Goal: Information Seeking & Learning: Learn about a topic

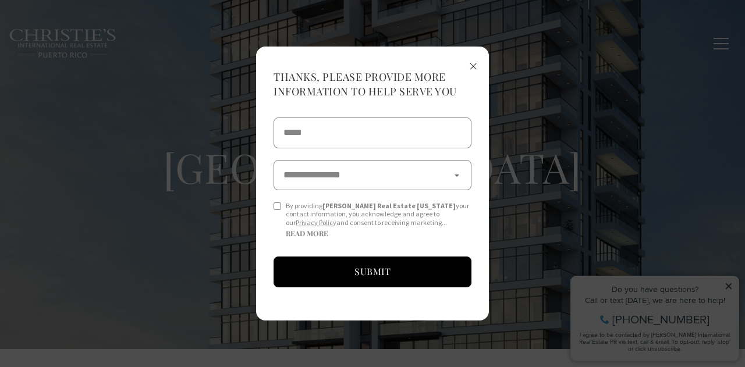
click at [471, 66] on span "×" at bounding box center [473, 66] width 8 height 22
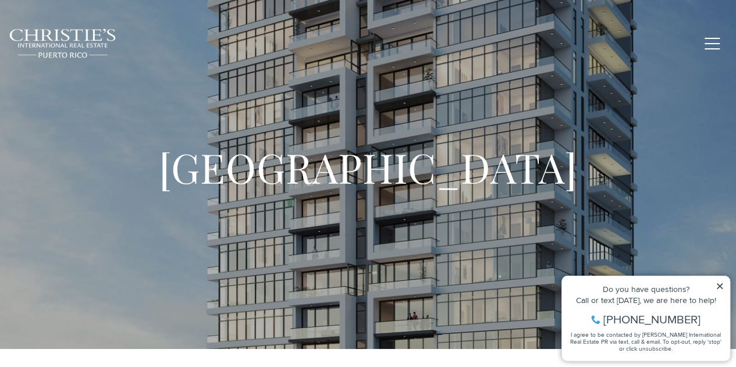
click at [422, 45] on span "New Construction" at bounding box center [406, 43] width 80 height 8
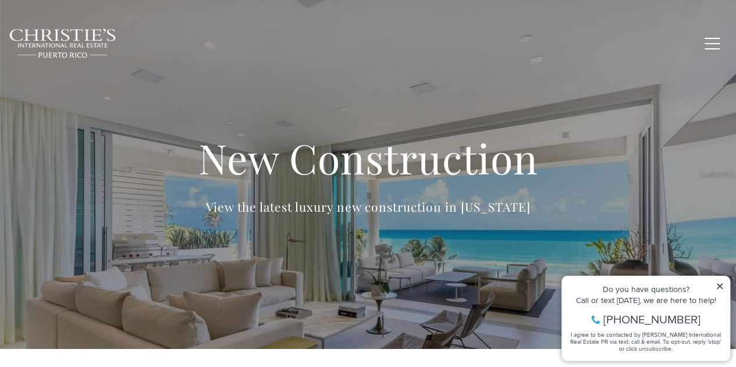
click at [358, 38] on link "Exclusive Properties" at bounding box center [309, 43] width 102 height 29
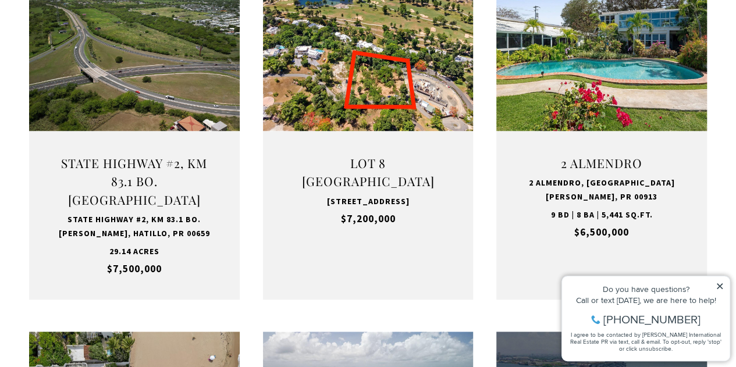
scroll to position [666, 0]
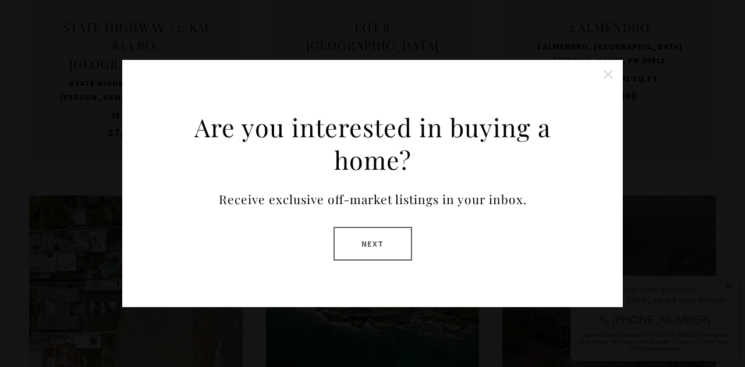
click at [613, 73] on button "Close this option" at bounding box center [608, 74] width 23 height 23
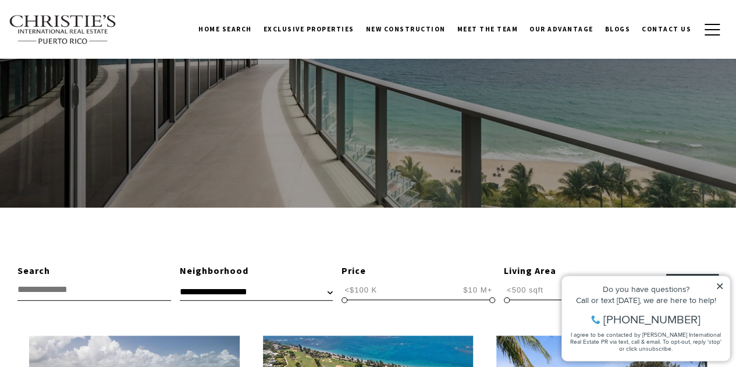
scroll to position [141, 0]
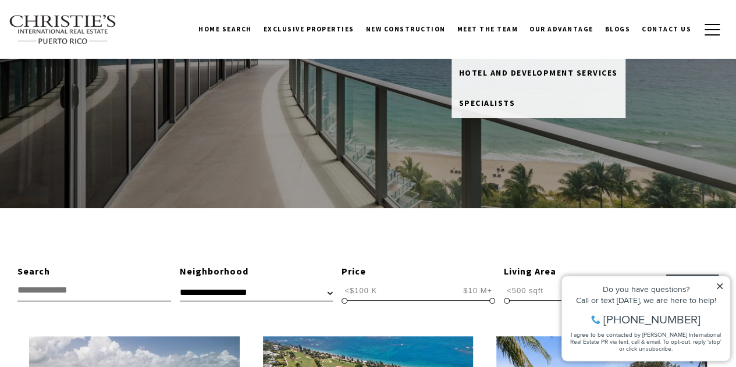
click at [480, 26] on link "Meet the Team" at bounding box center [488, 29] width 73 height 29
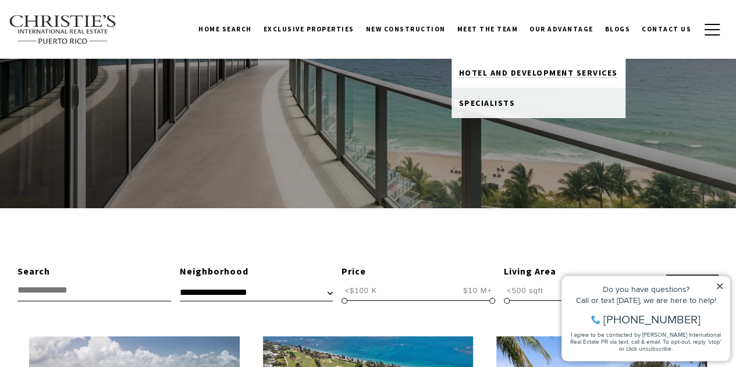
click at [491, 74] on span "Hotel and Development Services" at bounding box center [538, 73] width 159 height 10
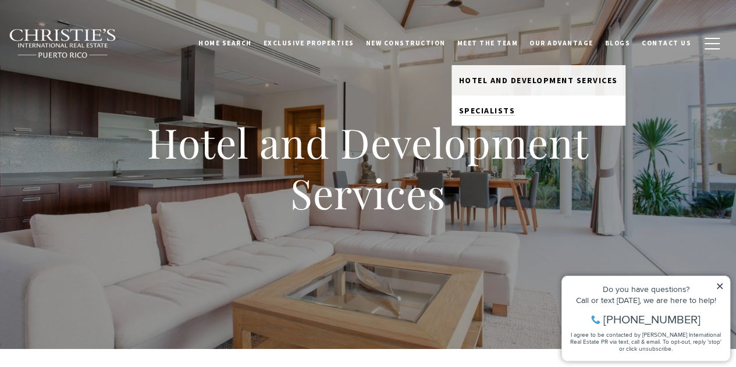
click at [488, 105] on span "Specialists" at bounding box center [487, 110] width 56 height 10
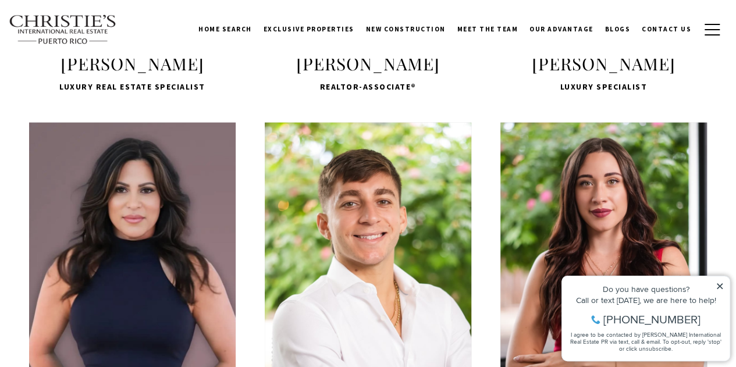
scroll to position [1394, 0]
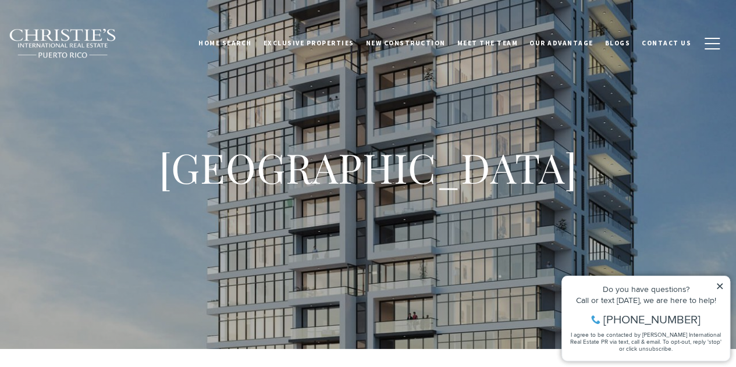
click at [683, 319] on span "[PHONE_NUMBER]" at bounding box center [652, 320] width 97 height 12
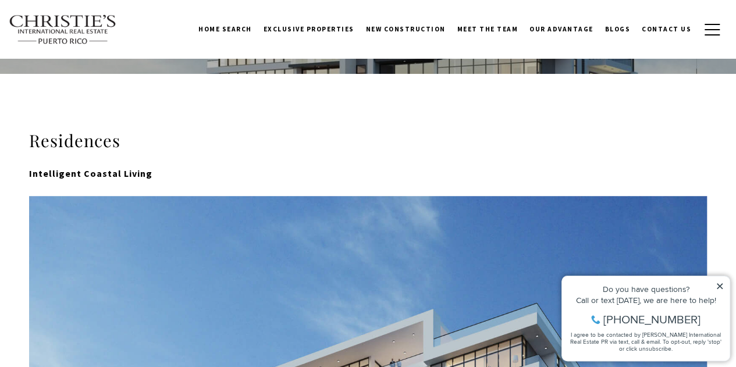
scroll to position [264, 0]
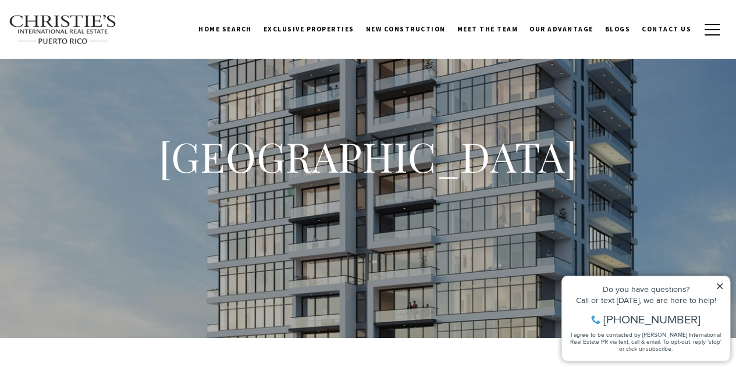
scroll to position [0, 0]
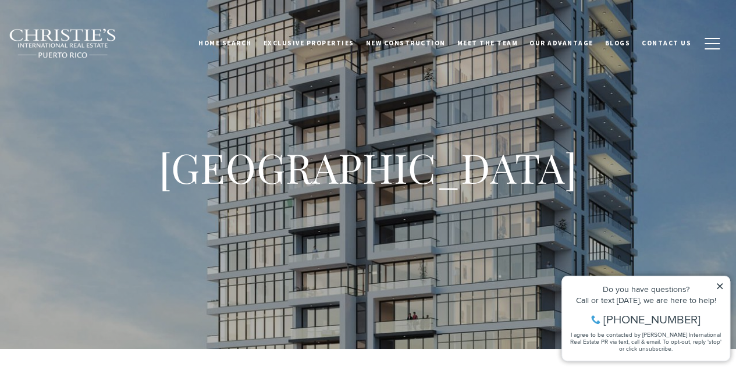
click at [315, 185] on h1 "One Condado" at bounding box center [369, 167] width 466 height 51
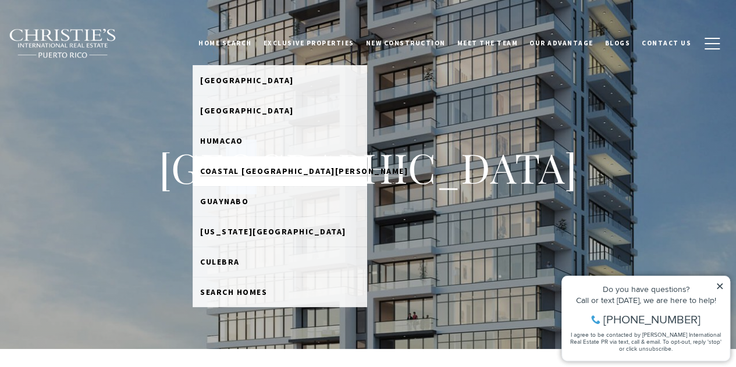
click at [278, 166] on span "Coastal [GEOGRAPHIC_DATA][PERSON_NAME]" at bounding box center [304, 171] width 208 height 10
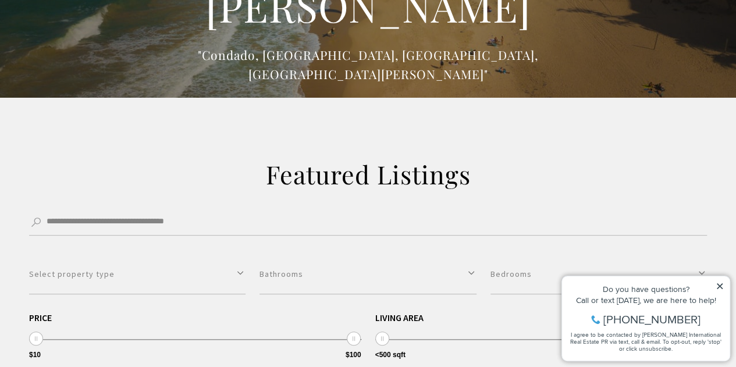
scroll to position [136, 0]
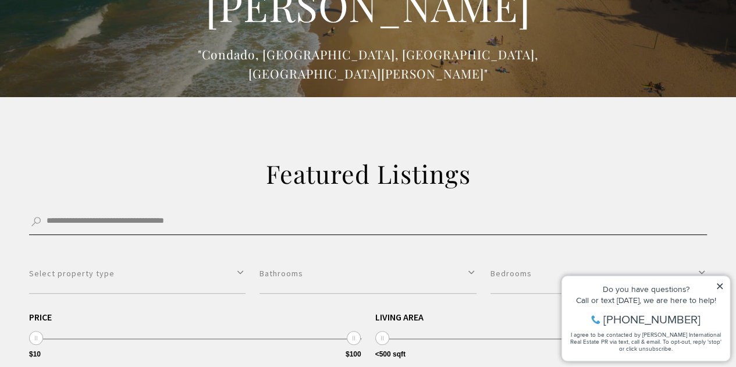
click at [180, 219] on input "Search by Address, City, or Neighborhood" at bounding box center [368, 222] width 678 height 26
type input "**********"
click button "Filter" at bounding box center [0, 0] width 0 height 0
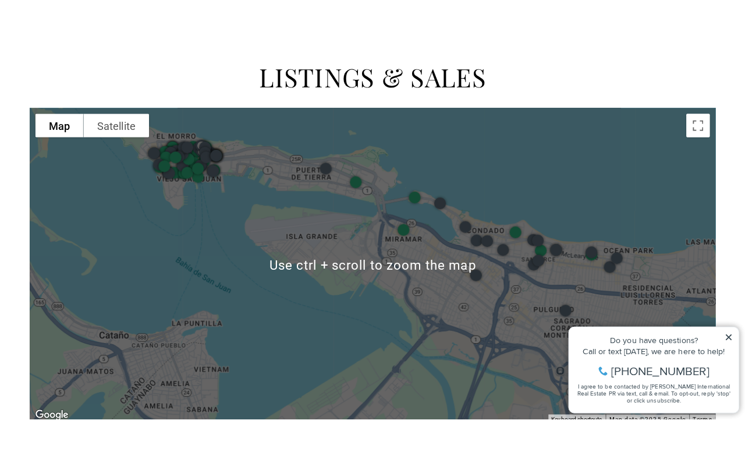
scroll to position [671, 0]
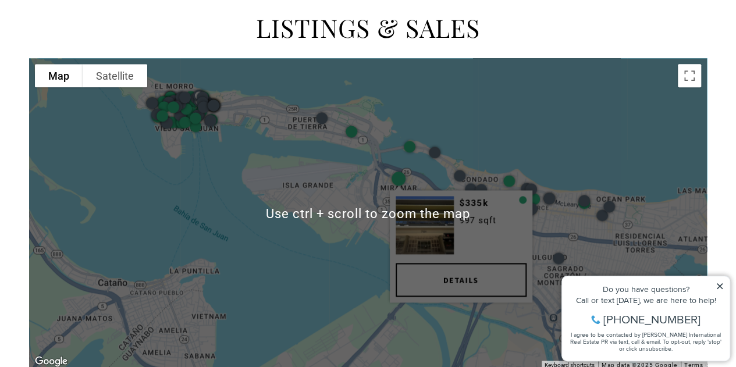
click at [442, 194] on div "$335k 997 sqft Details" at bounding box center [460, 246] width 143 height 112
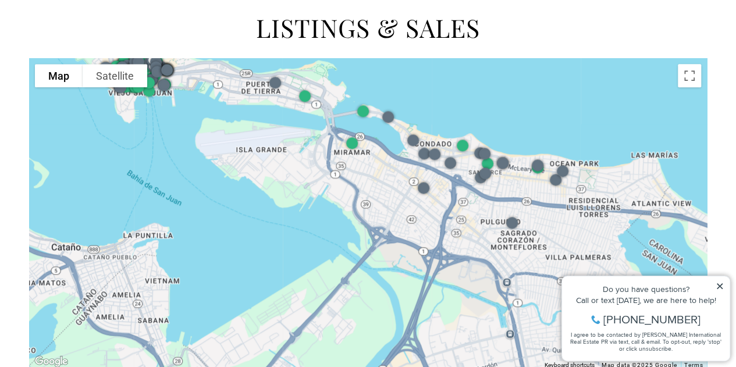
drag, startPoint x: 579, startPoint y: 137, endPoint x: 530, endPoint y: 101, distance: 60.9
click at [530, 101] on div at bounding box center [368, 213] width 678 height 311
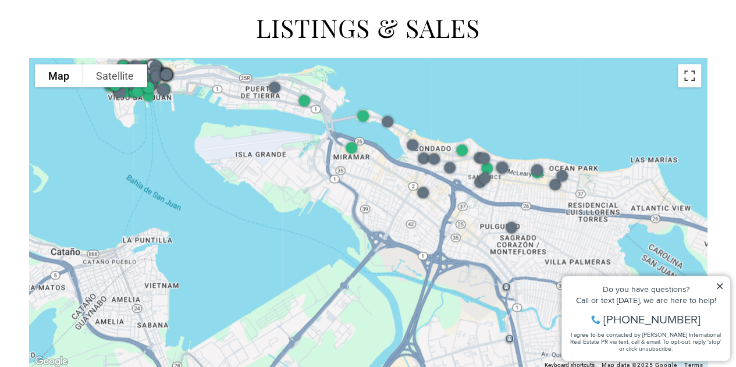
click at [697, 79] on button "Toggle fullscreen view" at bounding box center [689, 75] width 23 height 23
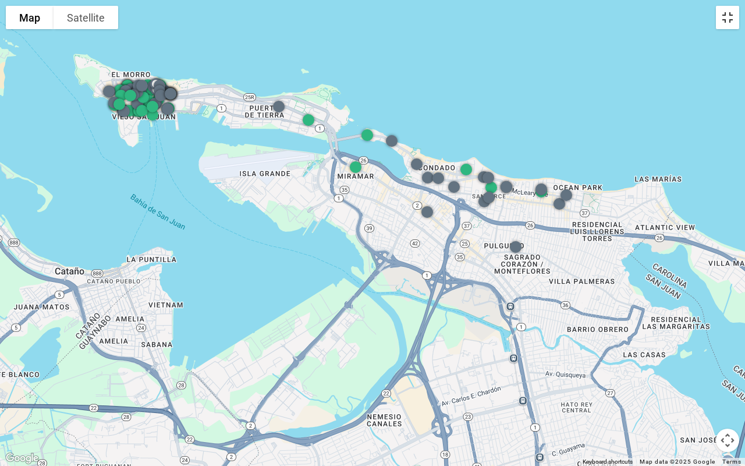
click at [729, 12] on button "Toggle fullscreen view" at bounding box center [727, 17] width 23 height 23
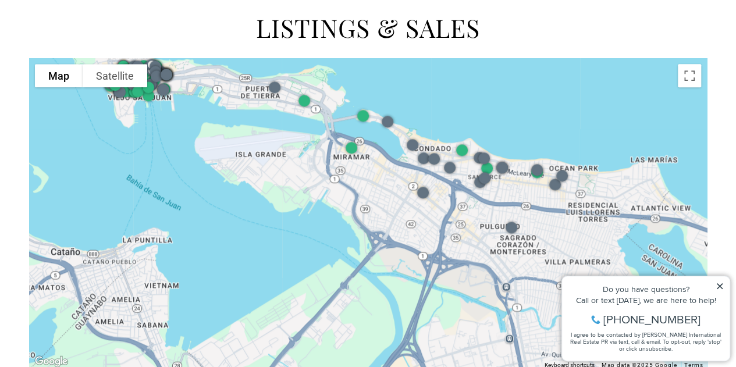
click at [385, 176] on div at bounding box center [368, 213] width 678 height 311
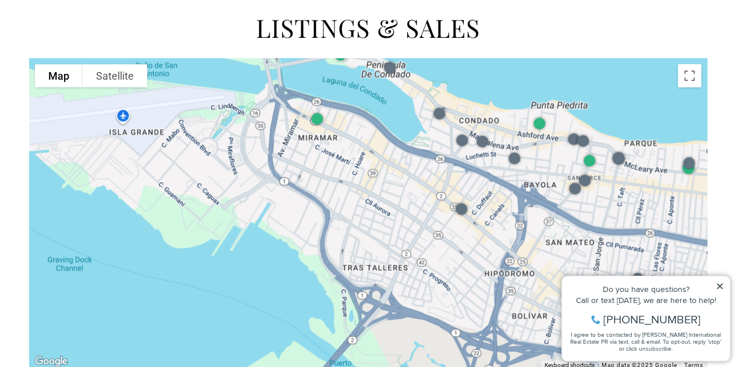
click at [399, 176] on div at bounding box center [368, 213] width 678 height 311
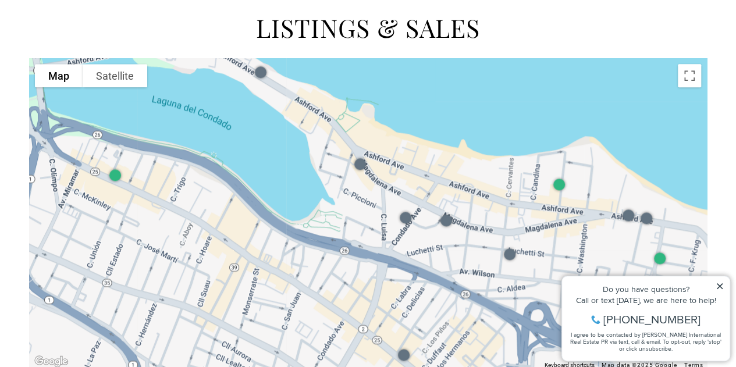
drag, startPoint x: 577, startPoint y: 149, endPoint x: 455, endPoint y: 264, distance: 168.0
click at [455, 264] on div at bounding box center [368, 213] width 678 height 311
click at [410, 269] on div at bounding box center [368, 213] width 678 height 311
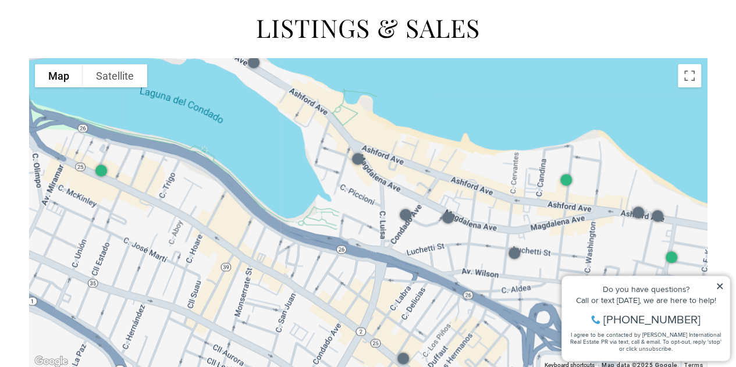
click at [410, 269] on div at bounding box center [368, 213] width 678 height 311
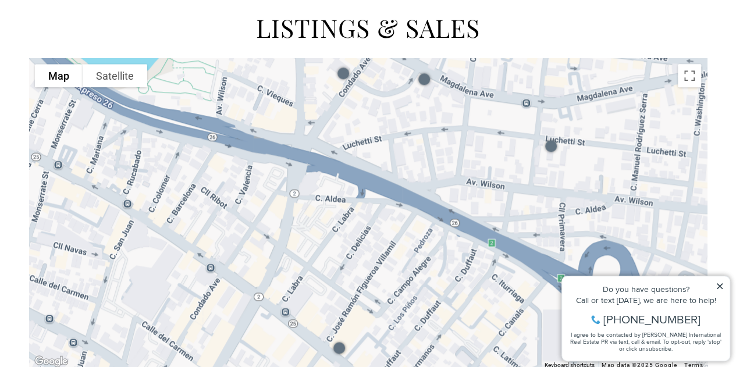
drag, startPoint x: 491, startPoint y: 205, endPoint x: 432, endPoint y: 116, distance: 107.2
click at [432, 116] on div at bounding box center [368, 213] width 678 height 311
click at [403, 182] on div at bounding box center [368, 213] width 678 height 311
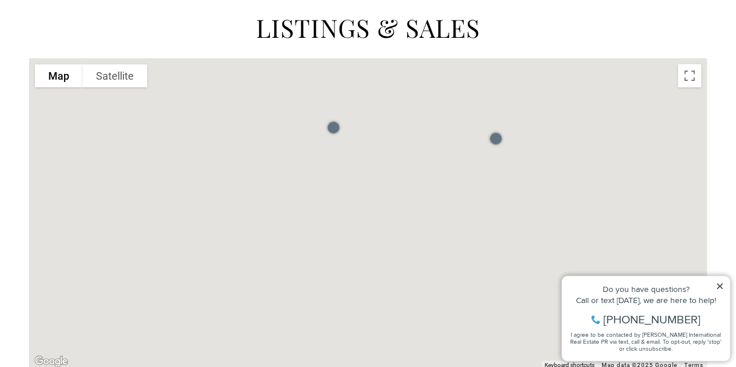
drag, startPoint x: 362, startPoint y: 169, endPoint x: 413, endPoint y: 332, distance: 171.4
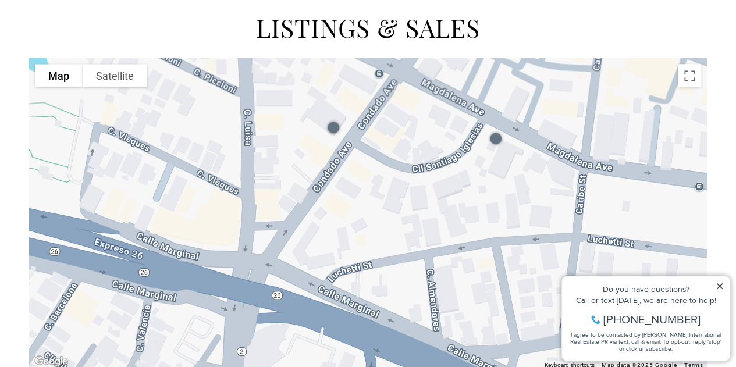
click at [413, 332] on div at bounding box center [368, 213] width 678 height 311
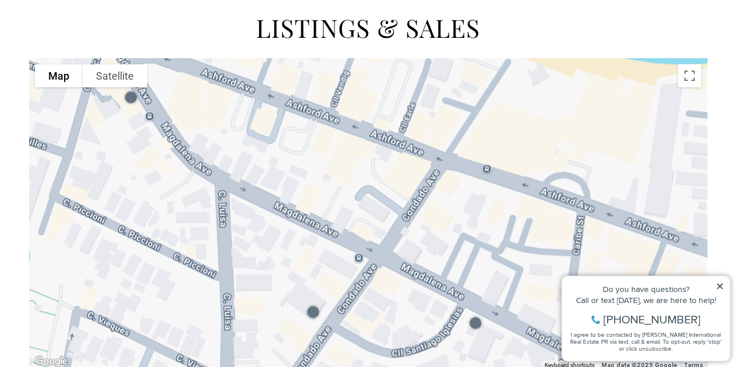
drag, startPoint x: 366, startPoint y: 193, endPoint x: 345, endPoint y: 395, distance: 203.0
click at [405, 321] on div at bounding box center [368, 213] width 678 height 311
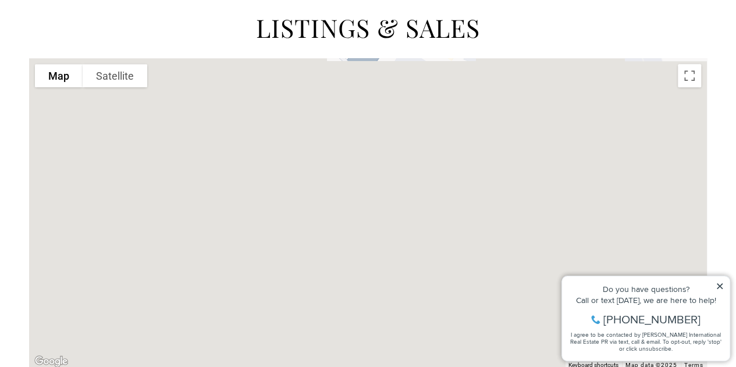
drag, startPoint x: 395, startPoint y: 311, endPoint x: 562, endPoint y: -53, distance: 401.1
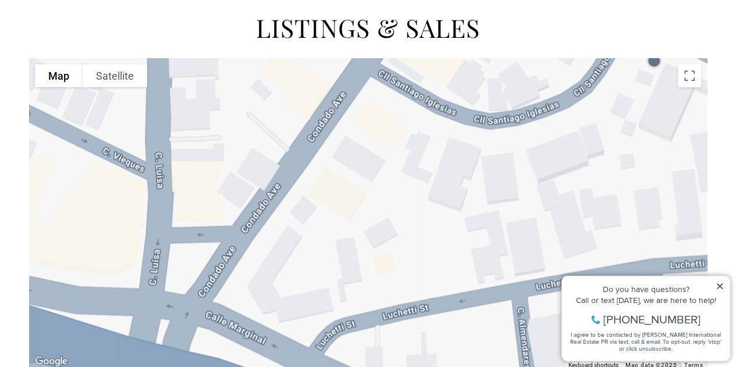
drag, startPoint x: 465, startPoint y: 112, endPoint x: 355, endPoint y: 264, distance: 187.1
click at [355, 264] on div at bounding box center [368, 213] width 678 height 311
click at [717, 285] on icon at bounding box center [720, 286] width 8 height 8
click at [720, 287] on icon at bounding box center [720, 286] width 8 height 8
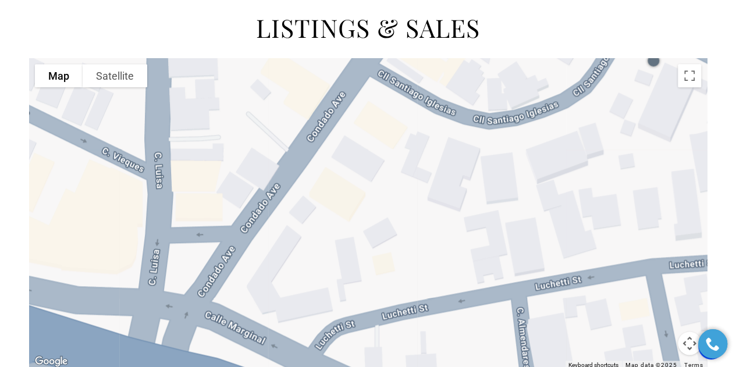
drag, startPoint x: 678, startPoint y: 339, endPoint x: 634, endPoint y: 277, distance: 76.1
click at [634, 277] on div "Use ctrl + scroll to zoom the map Map Terrain Satellite Labels Keyboard shortcu…" at bounding box center [368, 213] width 678 height 311
click at [482, 235] on div at bounding box center [368, 213] width 678 height 311
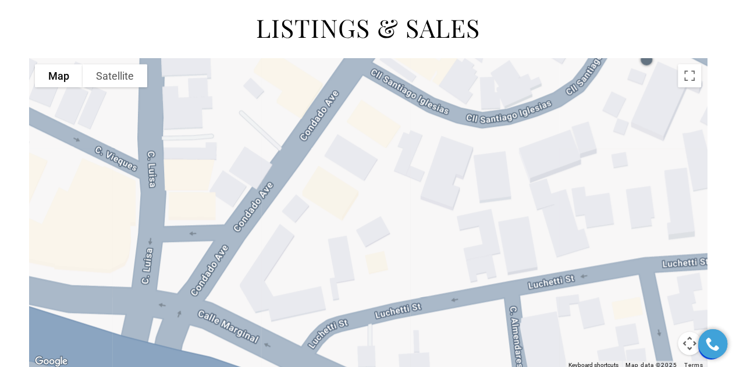
drag, startPoint x: 482, startPoint y: 235, endPoint x: 475, endPoint y: 231, distance: 8.1
click at [475, 231] on div at bounding box center [368, 213] width 678 height 311
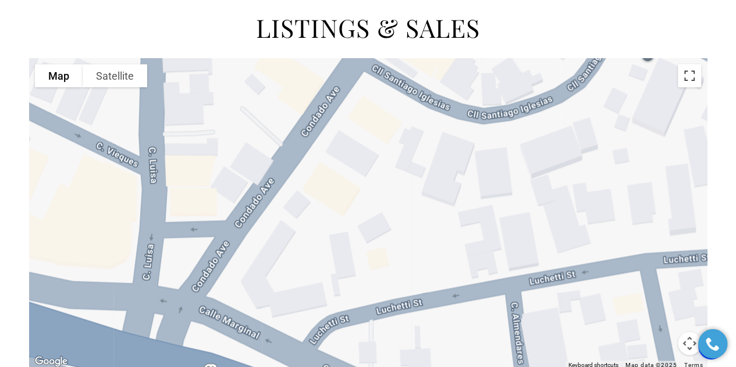
click at [694, 70] on button "Toggle fullscreen view" at bounding box center [689, 75] width 23 height 23
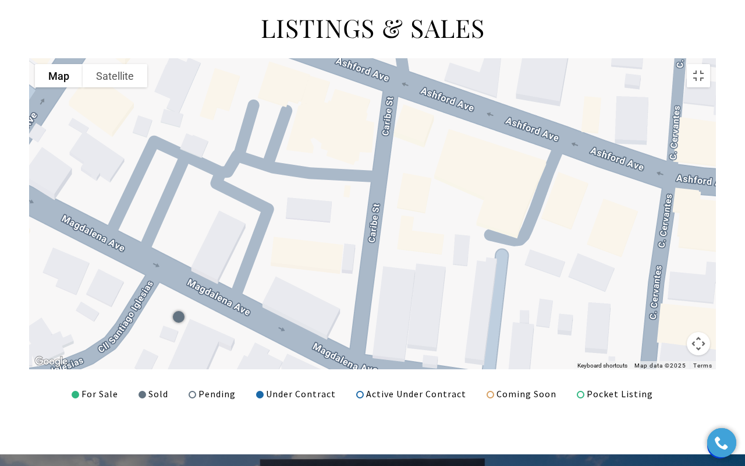
drag, startPoint x: 626, startPoint y: 201, endPoint x: 150, endPoint y: 465, distance: 544.6
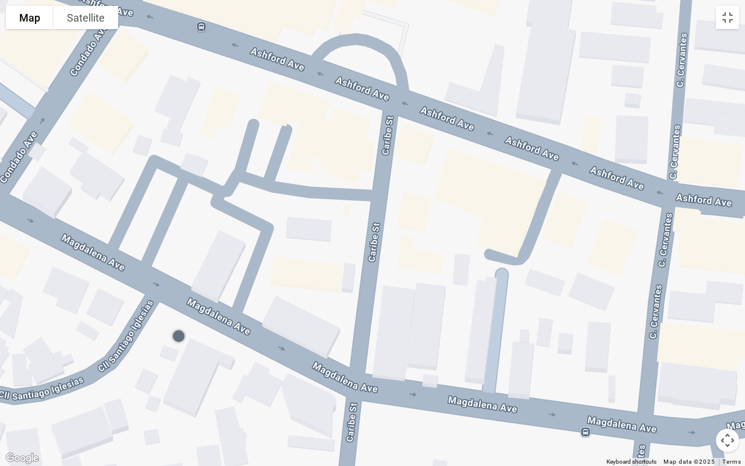
click at [150, 367] on div at bounding box center [372, 233] width 745 height 466
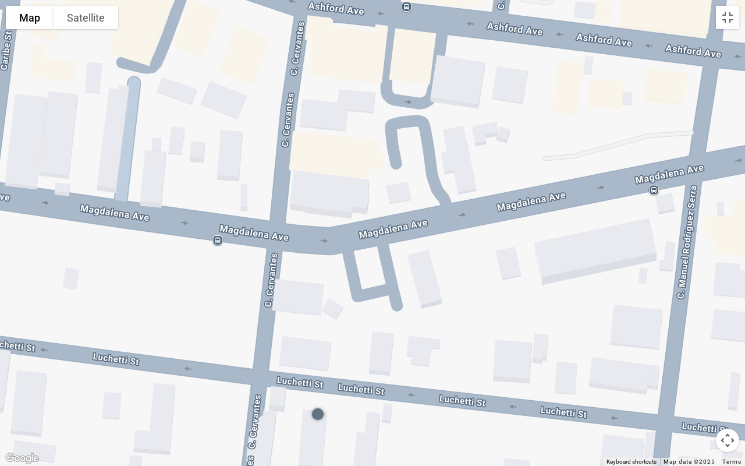
drag, startPoint x: 393, startPoint y: 362, endPoint x: 23, endPoint y: 170, distance: 417.1
click at [23, 170] on div at bounding box center [372, 233] width 745 height 466
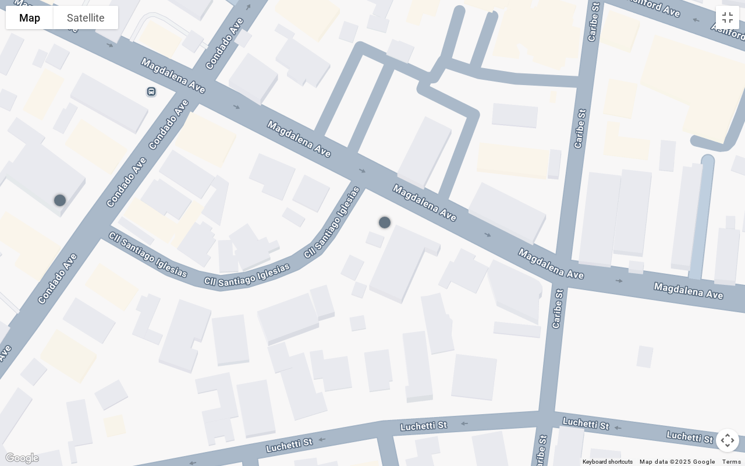
drag, startPoint x: 199, startPoint y: 214, endPoint x: 744, endPoint y: 288, distance: 549.8
click at [736, 288] on div at bounding box center [372, 233] width 745 height 466
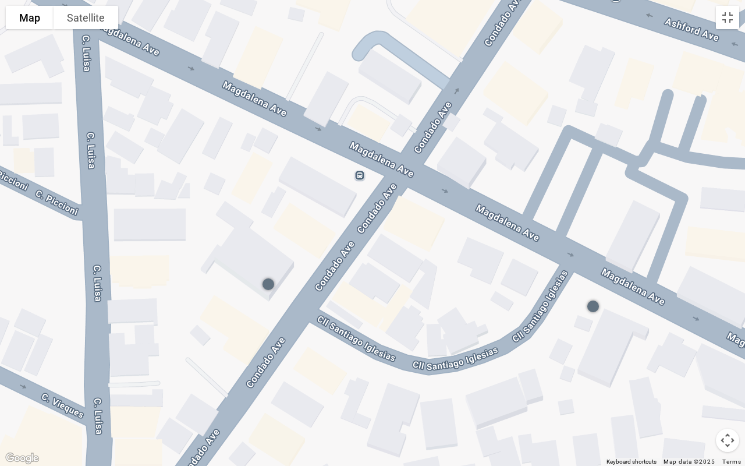
drag, startPoint x: 486, startPoint y: 240, endPoint x: 708, endPoint y: 326, distance: 238.3
click at [708, 326] on div at bounding box center [372, 233] width 745 height 466
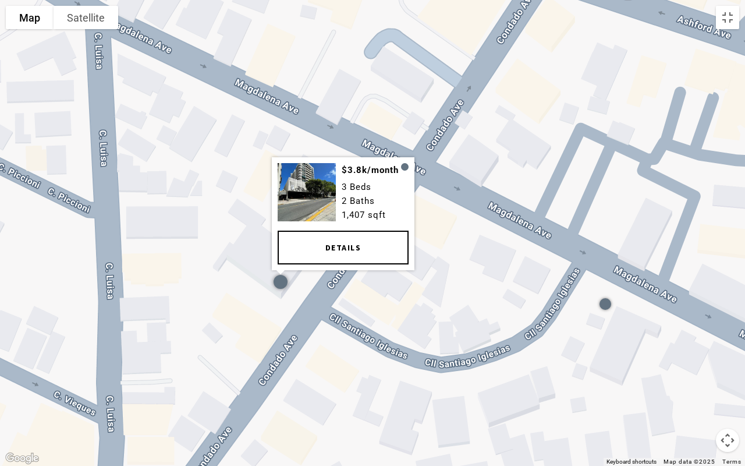
click at [282, 278] on div at bounding box center [281, 282] width 14 height 14
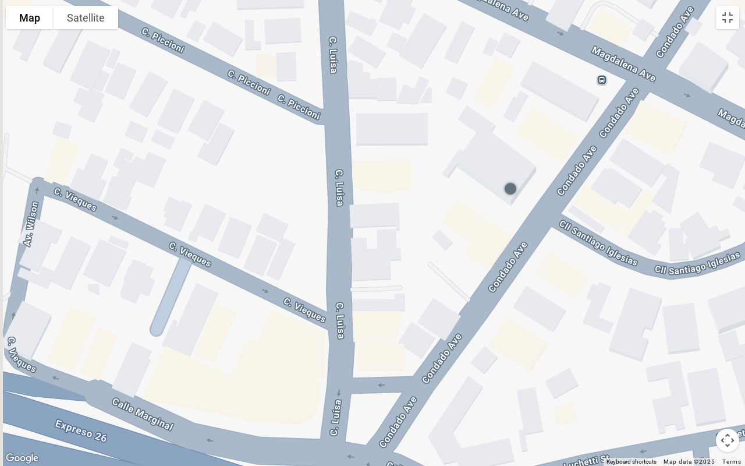
drag, startPoint x: 384, startPoint y: 321, endPoint x: 634, endPoint y: 225, distance: 268.8
click at [634, 225] on div at bounding box center [372, 233] width 745 height 466
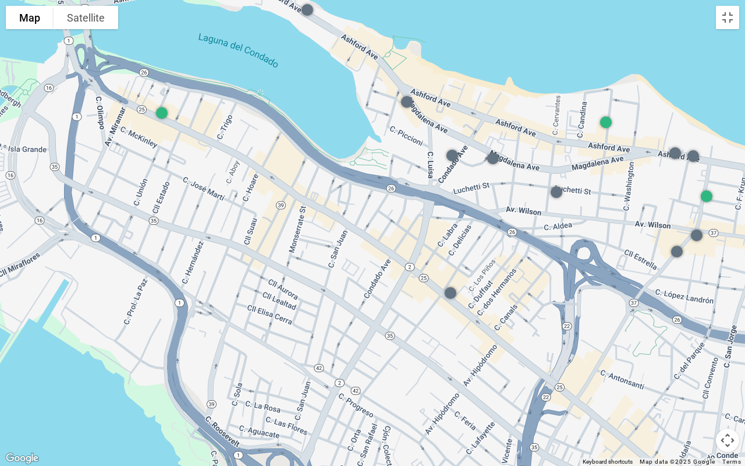
drag, startPoint x: 644, startPoint y: 290, endPoint x: 469, endPoint y: 226, distance: 186.7
click at [469, 226] on div at bounding box center [372, 233] width 745 height 466
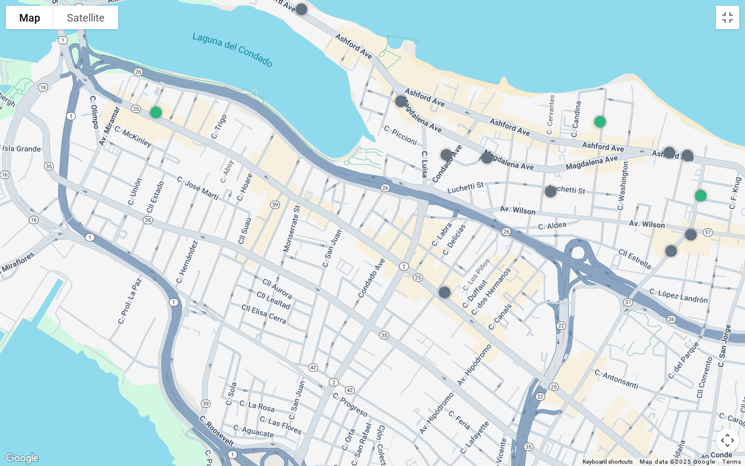
click at [570, 261] on div at bounding box center [372, 233] width 745 height 466
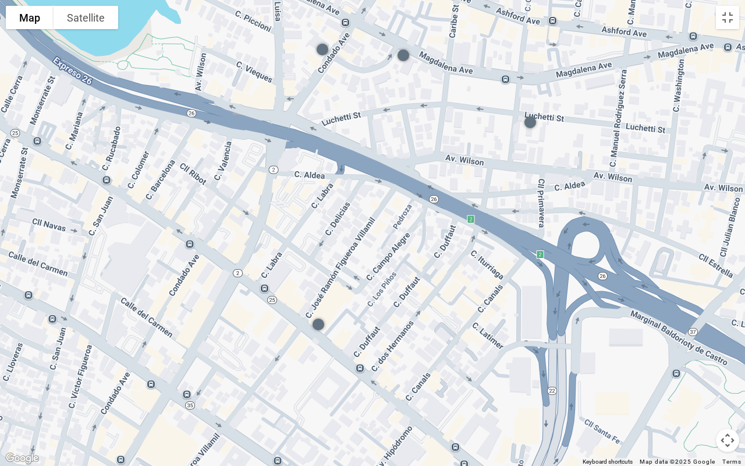
click at [668, 256] on div at bounding box center [372, 233] width 745 height 466
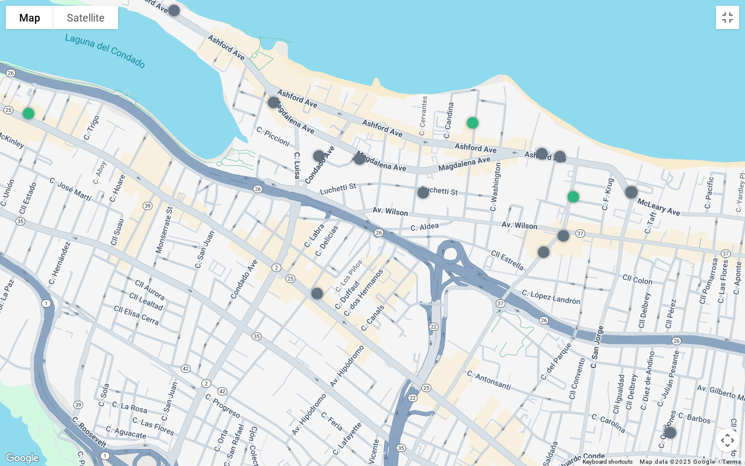
drag, startPoint x: 455, startPoint y: 101, endPoint x: 366, endPoint y: 192, distance: 127.6
click at [366, 192] on div at bounding box center [372, 233] width 745 height 466
click at [256, 275] on div at bounding box center [372, 233] width 745 height 466
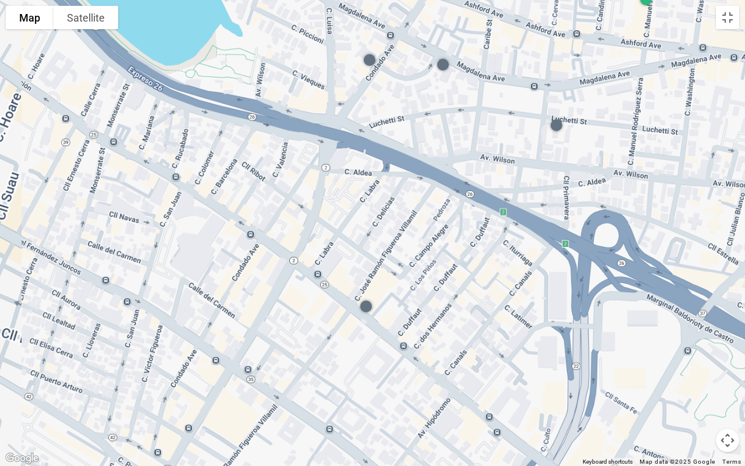
click at [256, 275] on div at bounding box center [372, 233] width 745 height 466
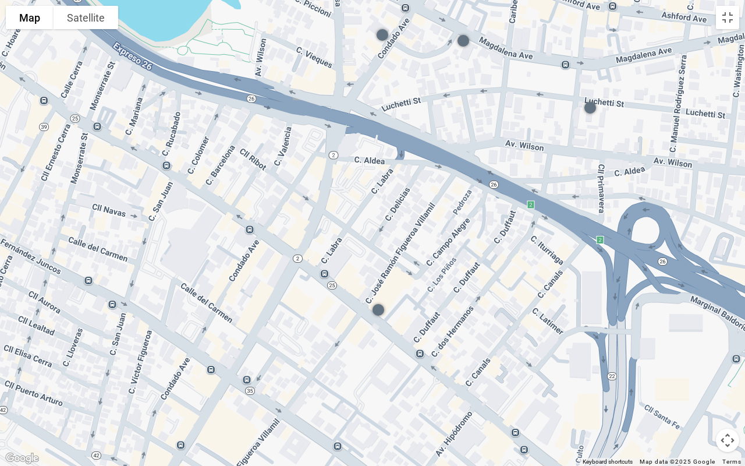
click at [256, 275] on div at bounding box center [372, 233] width 745 height 466
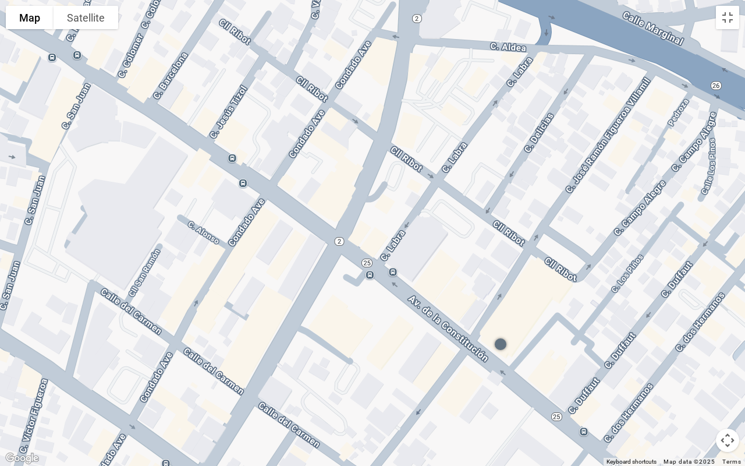
click at [256, 275] on div at bounding box center [372, 233] width 745 height 466
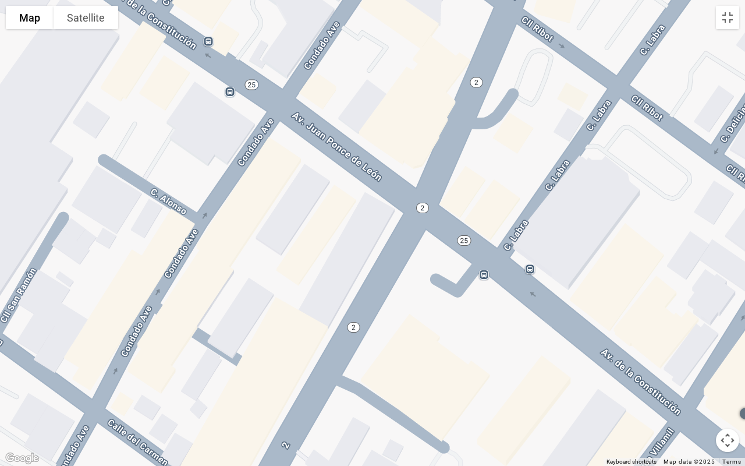
click at [256, 275] on div at bounding box center [372, 233] width 745 height 466
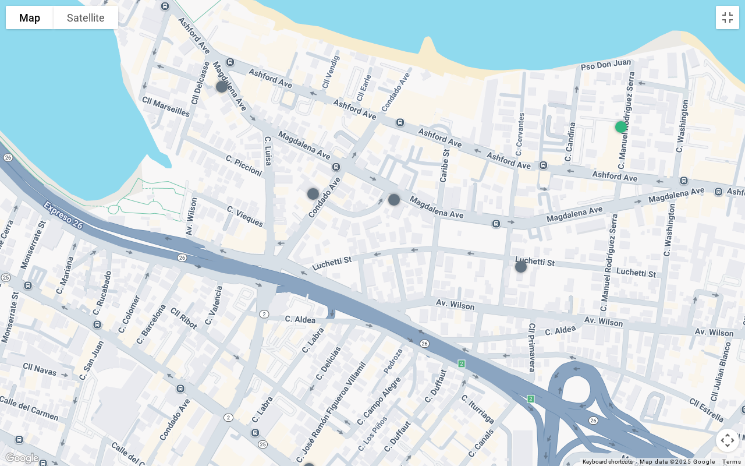
drag, startPoint x: 621, startPoint y: 195, endPoint x: 299, endPoint y: 441, distance: 405.3
click at [299, 367] on div at bounding box center [372, 233] width 745 height 466
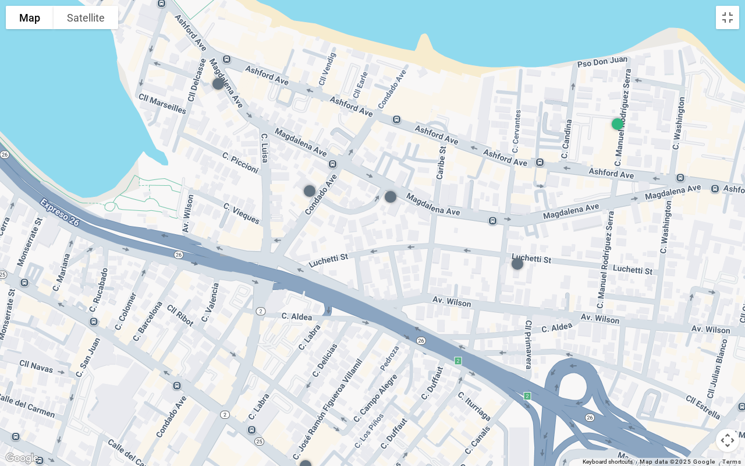
click at [256, 293] on div at bounding box center [372, 233] width 745 height 466
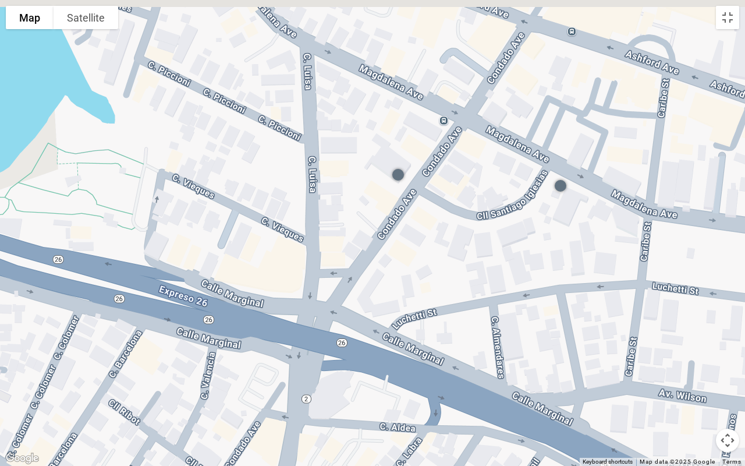
drag, startPoint x: 361, startPoint y: 204, endPoint x: 400, endPoint y: 303, distance: 106.9
click at [400, 303] on div at bounding box center [372, 233] width 745 height 466
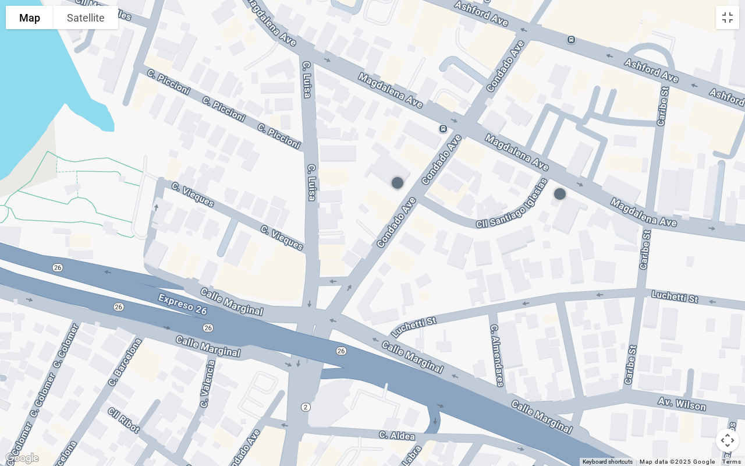
click at [419, 243] on div at bounding box center [372, 233] width 745 height 466
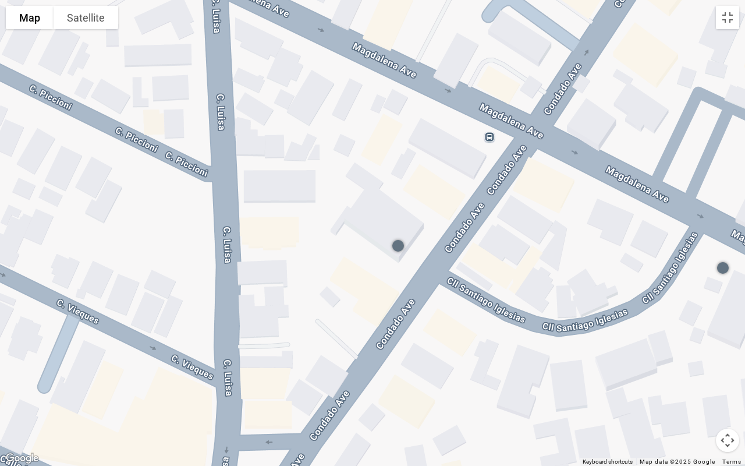
drag, startPoint x: 426, startPoint y: 210, endPoint x: 448, endPoint y: 356, distance: 147.2
click at [448, 356] on div at bounding box center [372, 233] width 745 height 466
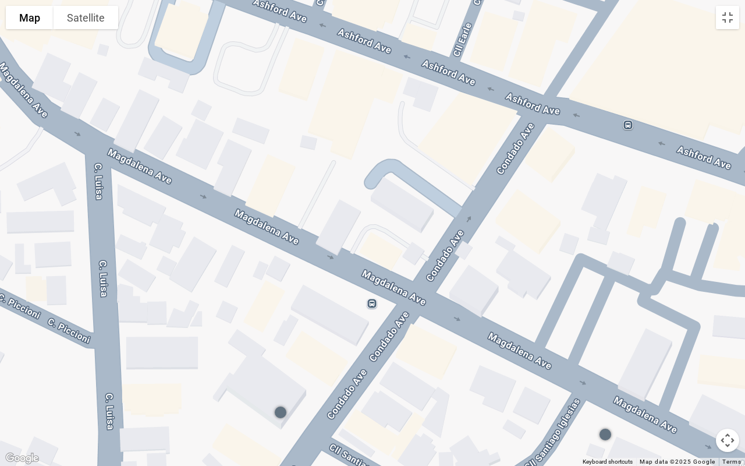
drag, startPoint x: 422, startPoint y: 249, endPoint x: 367, endPoint y: 340, distance: 106.0
click at [367, 340] on div at bounding box center [372, 233] width 745 height 466
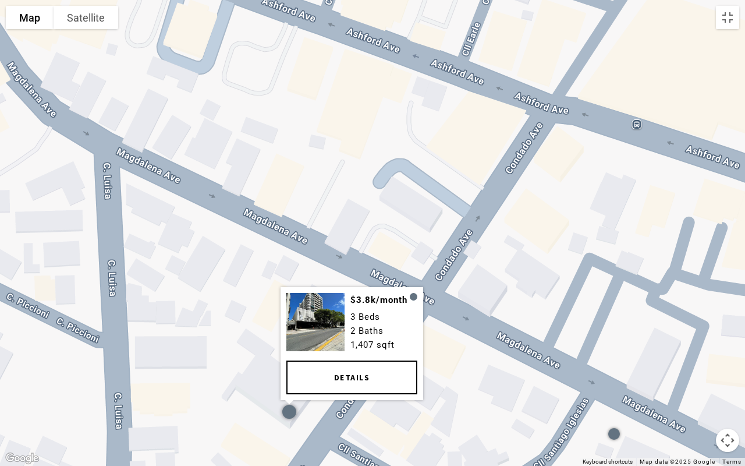
click at [291, 367] on div at bounding box center [289, 412] width 14 height 14
click at [346, 367] on link "Details" at bounding box center [351, 377] width 131 height 34
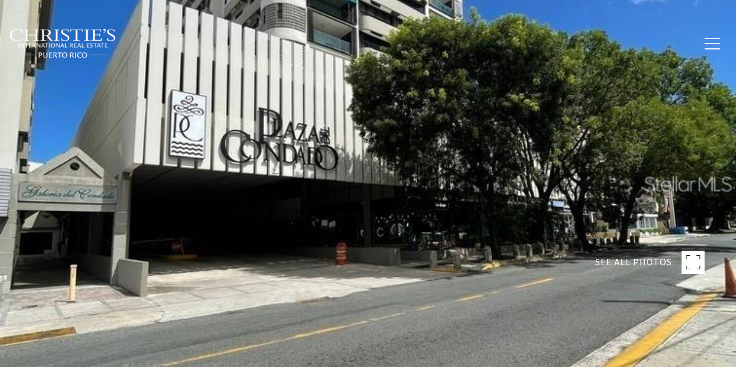
type input "**"
type input "***"
type input "********"
type input "**"
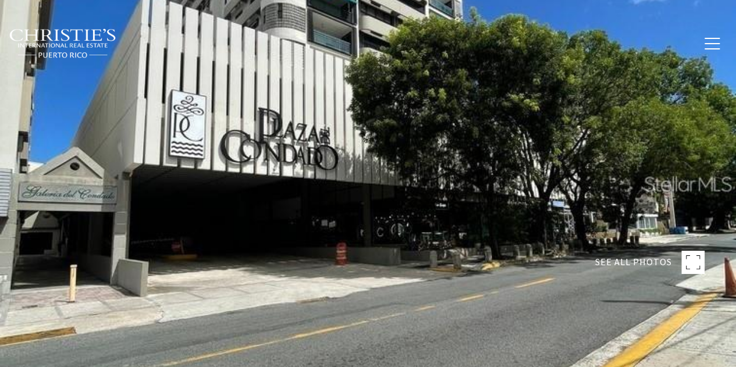
type input "********"
